Goal: Navigation & Orientation: Find specific page/section

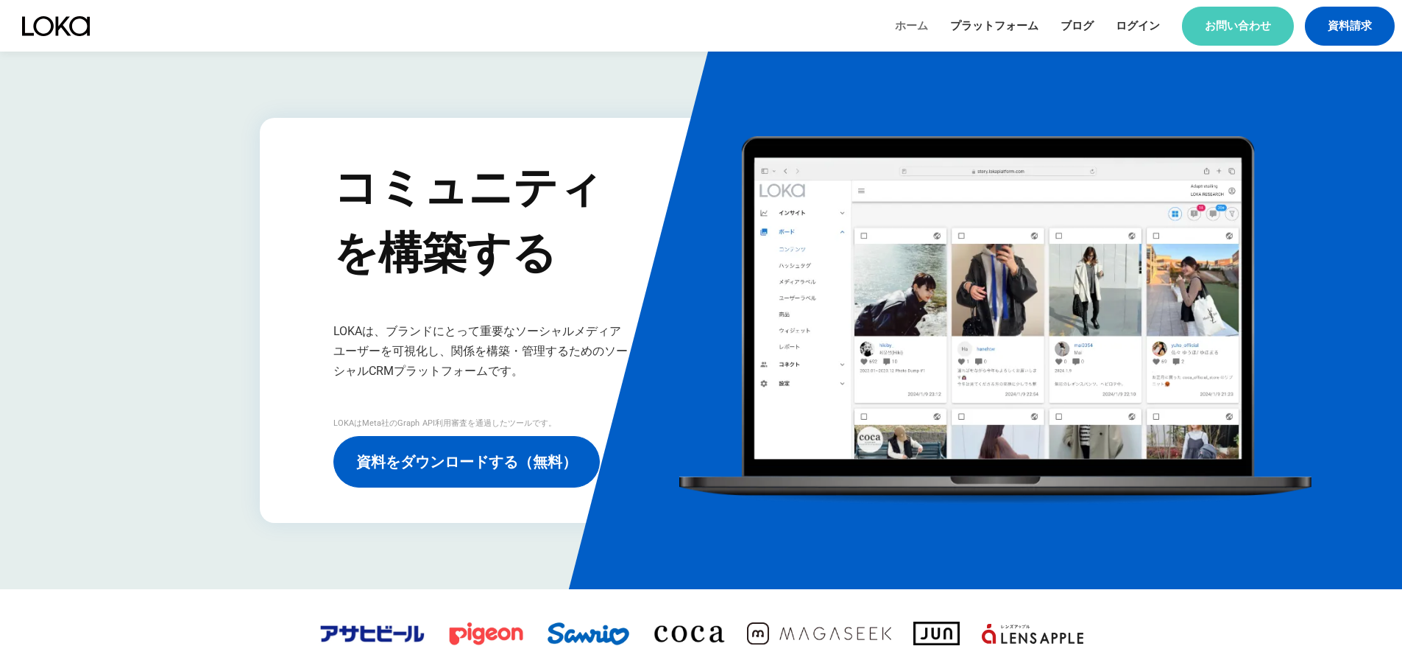
click at [902, 29] on link "ホーム" at bounding box center [911, 25] width 33 height 15
click at [981, 29] on link "プラットフォーム" at bounding box center [994, 25] width 88 height 15
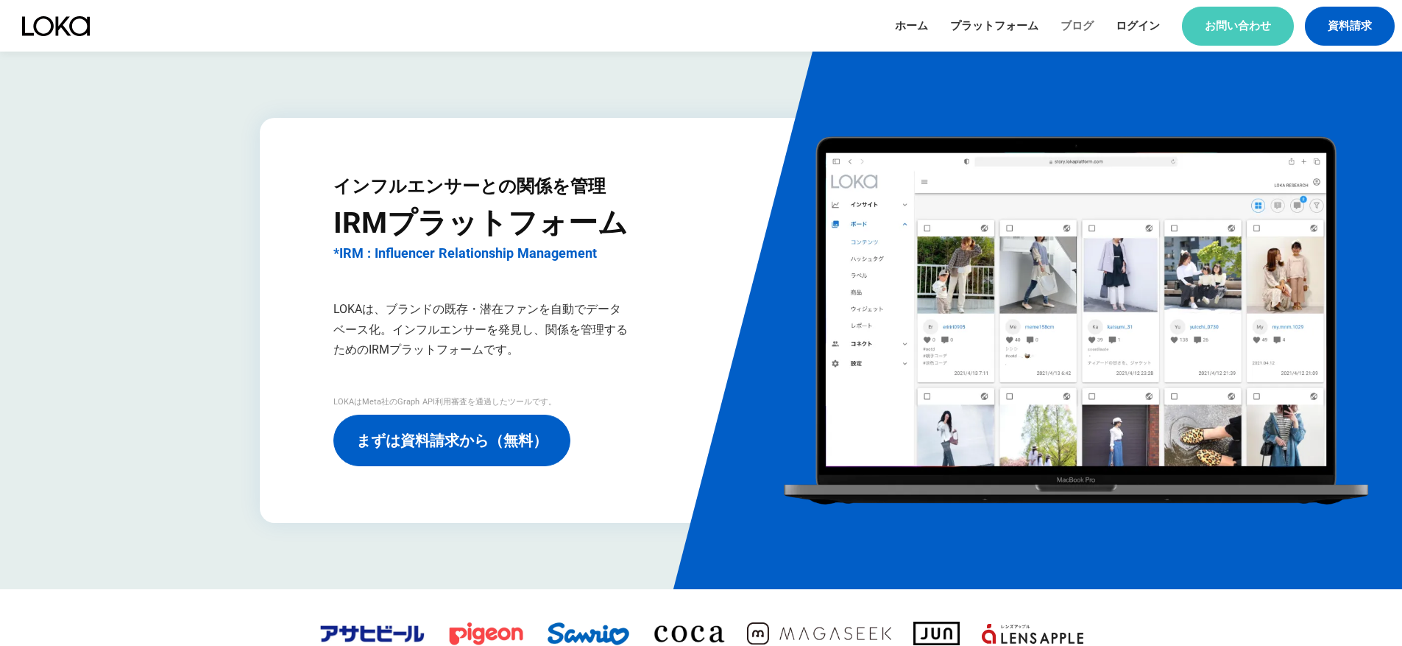
click at [1074, 27] on link "ブログ" at bounding box center [1077, 25] width 33 height 15
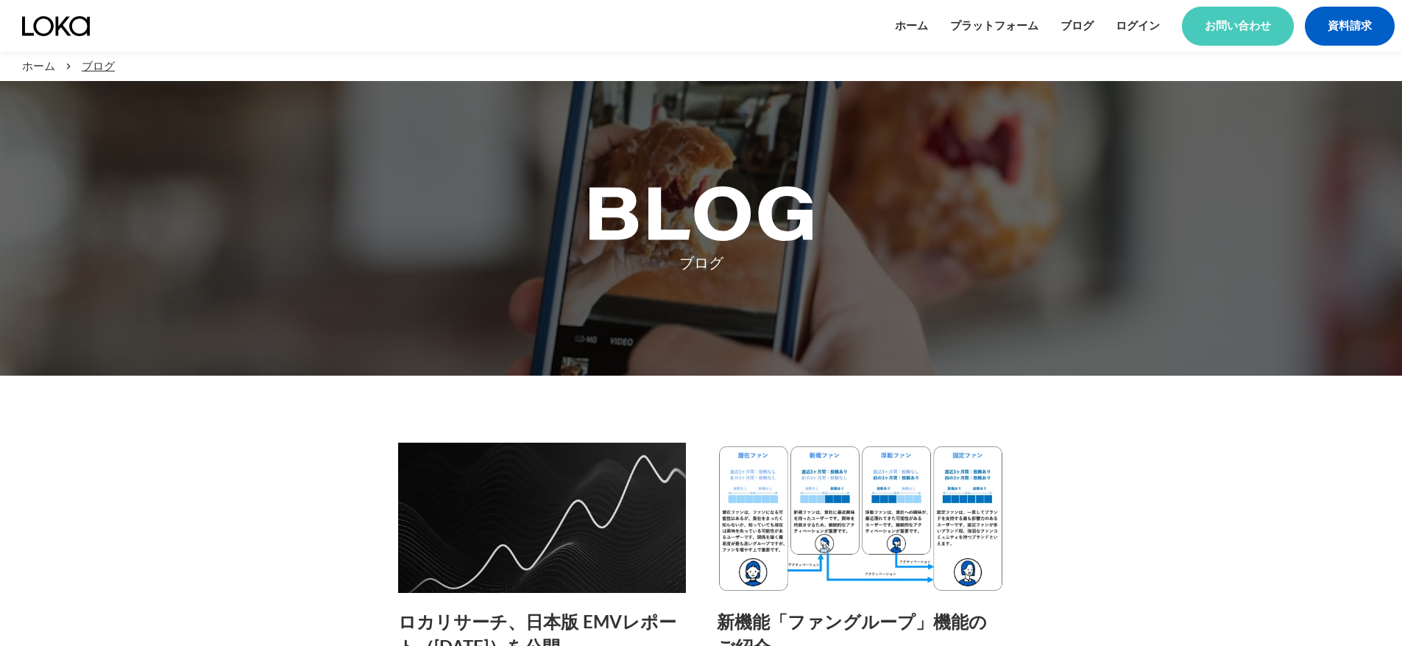
click at [896, 23] on header "ホーム プラットフォーム ブログ ログイン お問い合わせ 資料請求 menu" at bounding box center [701, 26] width 1402 height 52
click at [902, 25] on link "ホーム" at bounding box center [911, 25] width 33 height 15
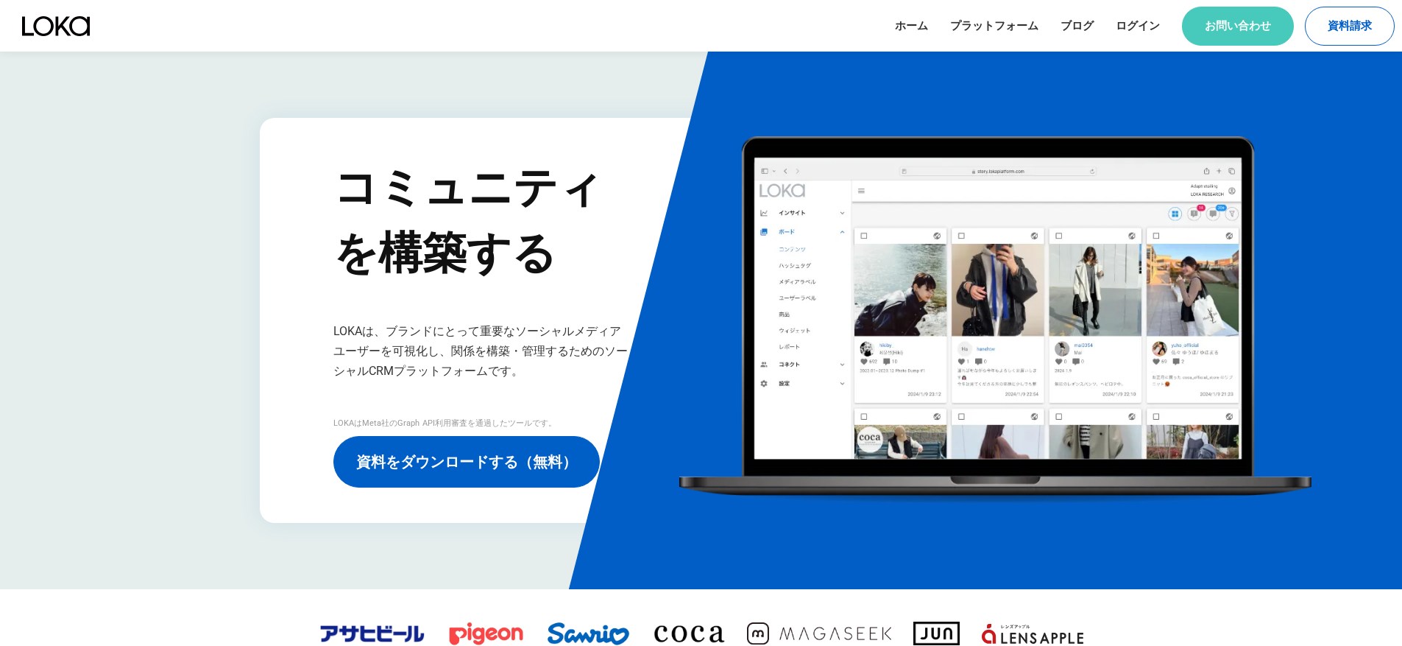
click at [1377, 26] on link "資料請求" at bounding box center [1350, 26] width 90 height 39
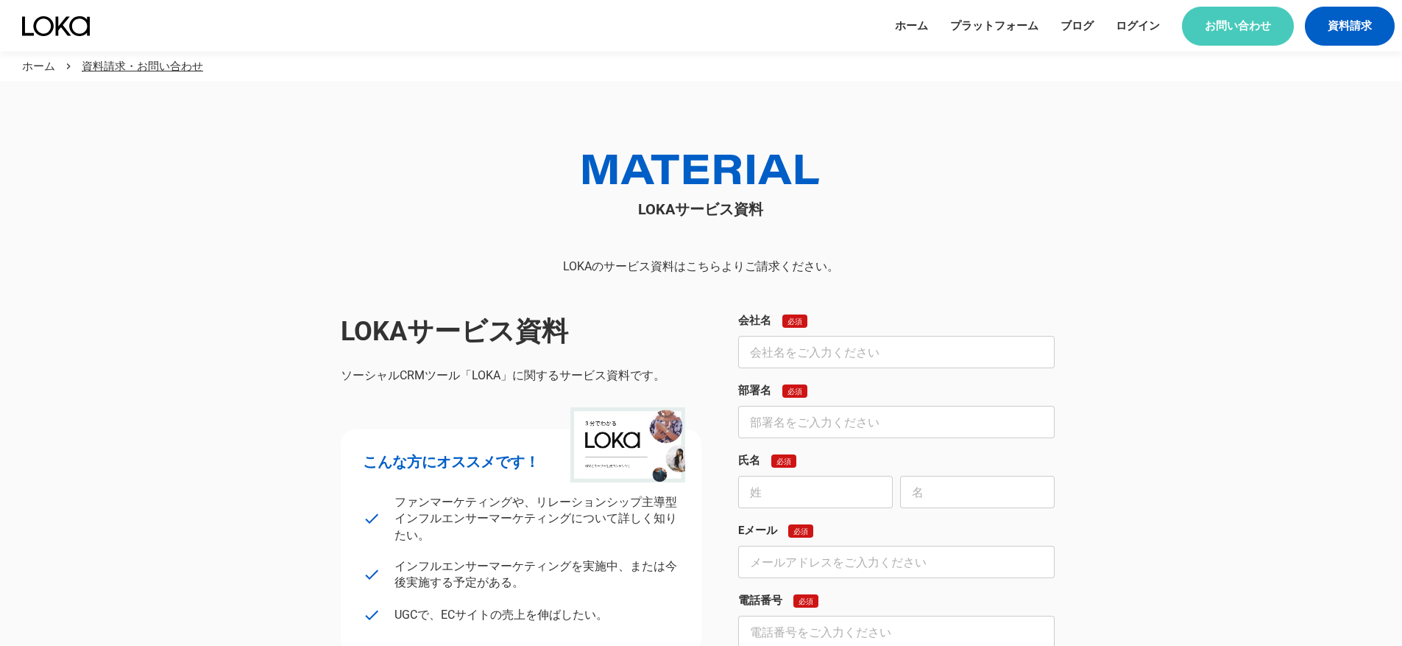
click at [931, 16] on div "ホーム プラットフォーム ブログ ログイン お問い合わせ 資料請求 menu" at bounding box center [1145, 26] width 500 height 39
click at [914, 25] on link "ホーム" at bounding box center [911, 25] width 33 height 15
